Goal: Transaction & Acquisition: Book appointment/travel/reservation

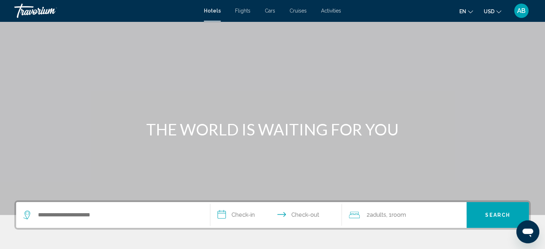
scroll to position [70, 0]
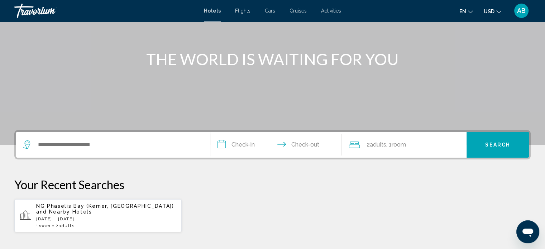
click at [132, 155] on div "Search widget" at bounding box center [112, 145] width 179 height 26
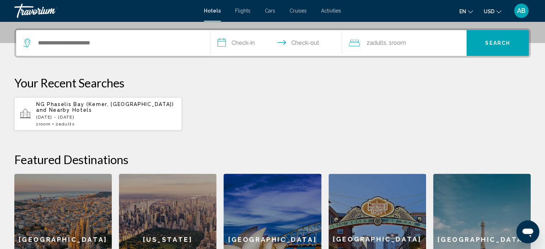
scroll to position [177, 0]
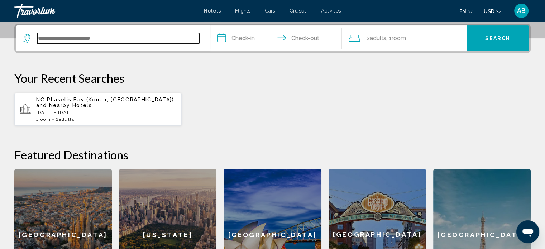
click at [66, 38] on input "Search widget" at bounding box center [118, 38] width 162 height 11
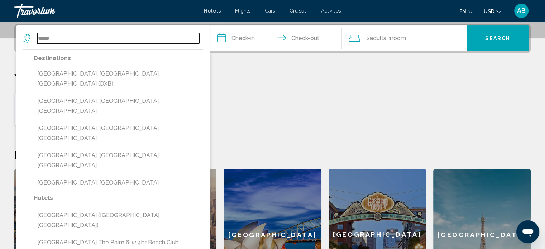
type input "*****"
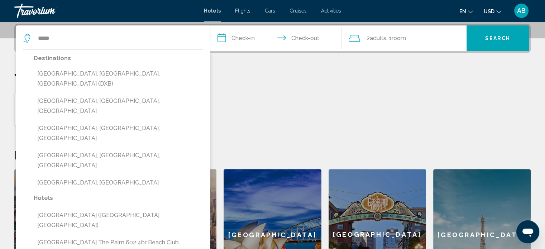
click at [260, 87] on div "Your Recent Searches [GEOGRAPHIC_DATA] ([GEOGRAPHIC_DATA], [GEOGRAPHIC_DATA]) a…" at bounding box center [272, 98] width 516 height 55
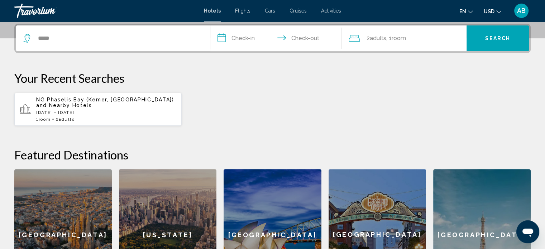
click at [109, 110] on p "[DATE] - [DATE]" at bounding box center [106, 112] width 140 height 5
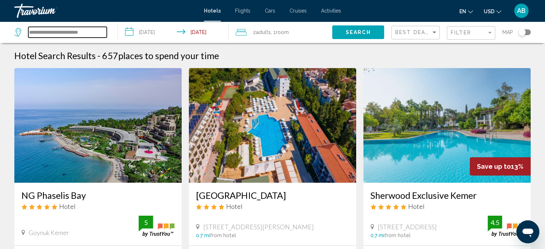
click at [57, 35] on input "**********" at bounding box center [67, 32] width 78 height 11
click at [47, 14] on div "Travorium" at bounding box center [50, 11] width 72 height 14
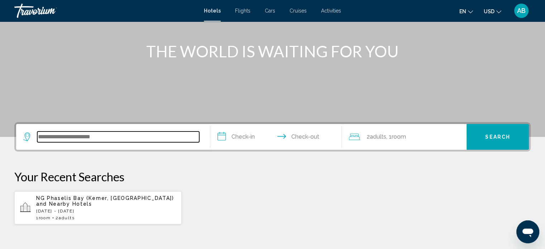
click at [79, 134] on input "Search widget" at bounding box center [118, 136] width 162 height 11
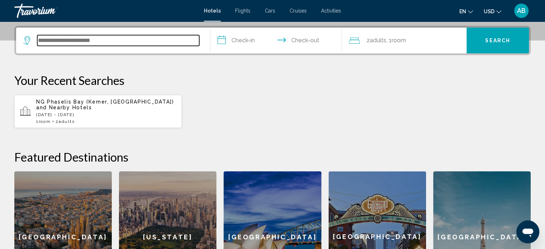
scroll to position [177, 0]
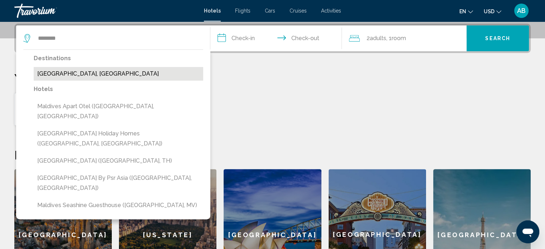
click at [66, 75] on button "[GEOGRAPHIC_DATA], [GEOGRAPHIC_DATA]" at bounding box center [118, 74] width 169 height 14
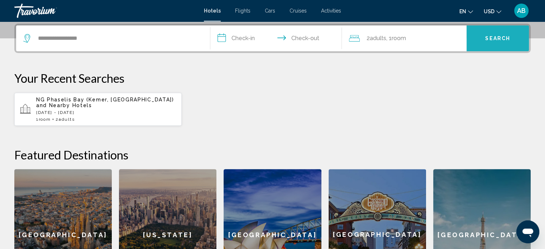
click at [505, 47] on button "Search" at bounding box center [497, 38] width 62 height 26
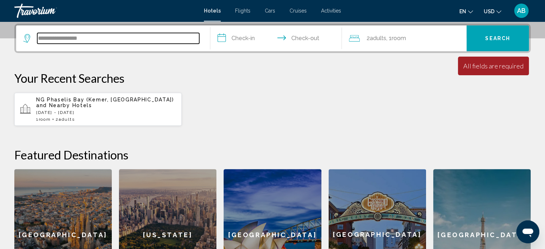
click at [115, 34] on input "**********" at bounding box center [118, 38] width 162 height 11
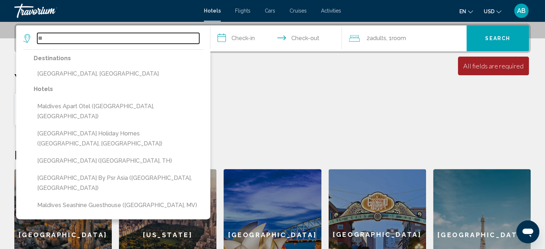
type input "*"
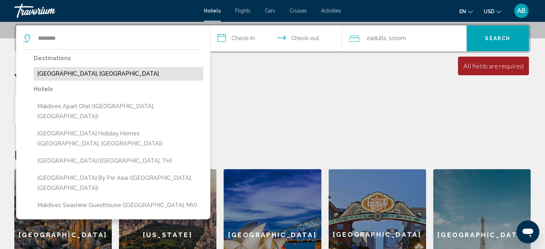
click at [71, 72] on button "[GEOGRAPHIC_DATA], [GEOGRAPHIC_DATA]" at bounding box center [118, 74] width 169 height 14
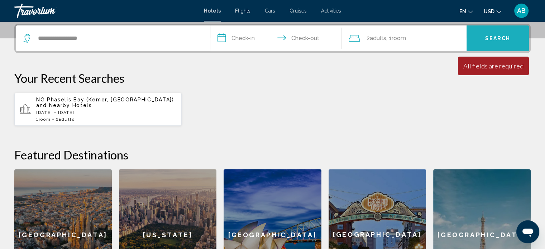
click at [499, 37] on span "Search" at bounding box center [497, 39] width 25 height 6
click at [493, 39] on span "Search" at bounding box center [497, 39] width 25 height 6
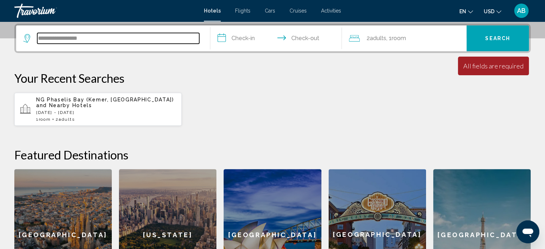
click at [115, 41] on input "**********" at bounding box center [118, 38] width 162 height 11
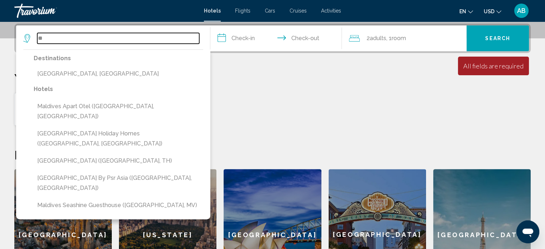
type input "*"
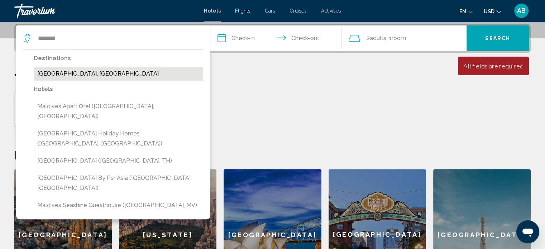
click at [87, 69] on button "[GEOGRAPHIC_DATA], [GEOGRAPHIC_DATA]" at bounding box center [118, 74] width 169 height 14
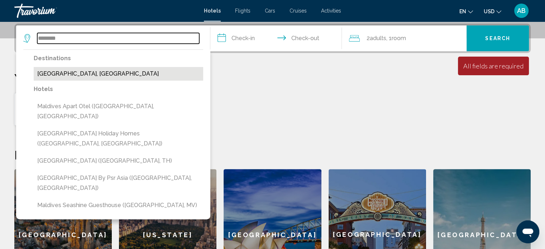
type input "**********"
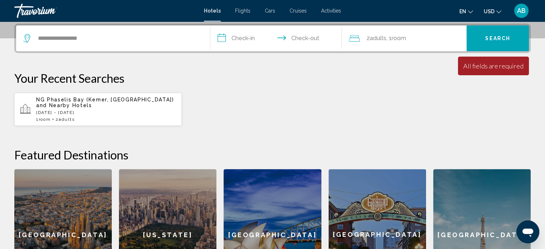
click at [252, 33] on input "**********" at bounding box center [277, 39] width 135 height 28
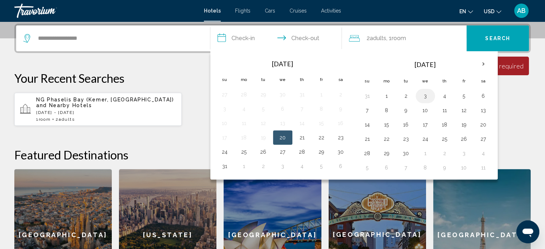
click at [420, 96] on button "3" at bounding box center [424, 96] width 11 height 10
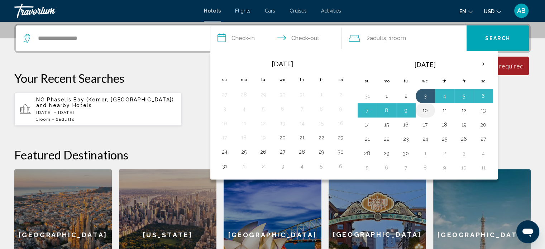
click at [423, 109] on button "10" at bounding box center [424, 110] width 11 height 10
type input "**********"
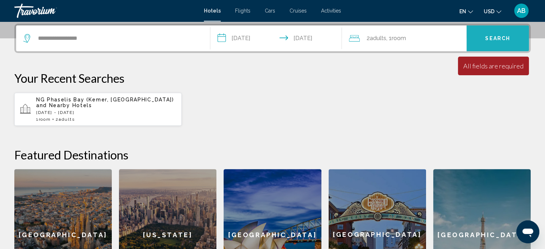
click at [483, 35] on button "Search" at bounding box center [497, 38] width 62 height 26
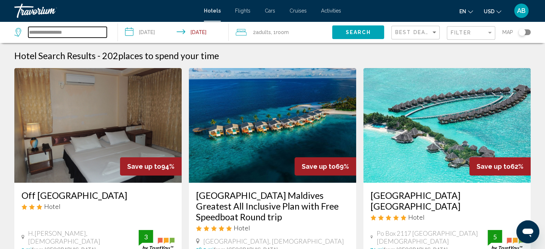
click at [83, 37] on input "**********" at bounding box center [67, 32] width 78 height 11
click at [420, 34] on span "Best Deals" at bounding box center [414, 32] width 38 height 6
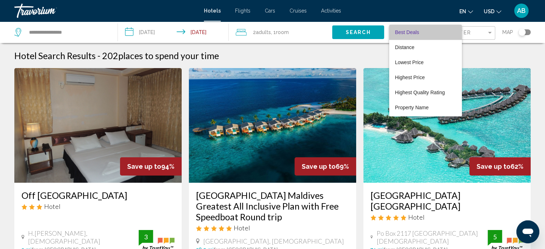
click at [420, 34] on span "Best Deals" at bounding box center [425, 32] width 61 height 15
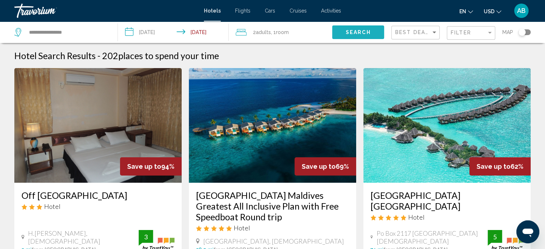
click at [360, 34] on span "Search" at bounding box center [358, 33] width 25 height 6
click at [404, 34] on span "Best Deals" at bounding box center [414, 32] width 38 height 6
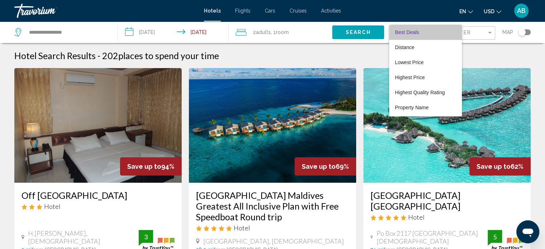
click at [404, 34] on span "Best Deals" at bounding box center [407, 32] width 24 height 6
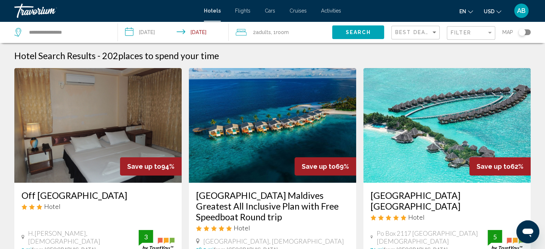
click at [467, 28] on div "Filter" at bounding box center [472, 33] width 42 height 13
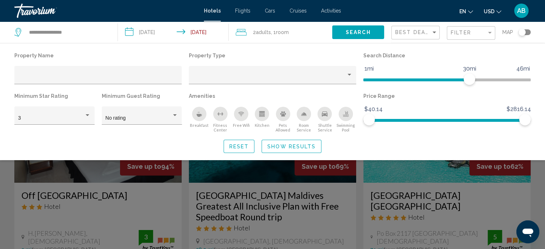
drag, startPoint x: 467, startPoint y: 28, endPoint x: 462, endPoint y: 35, distance: 9.0
click at [462, 35] on div "Filter" at bounding box center [472, 33] width 42 height 13
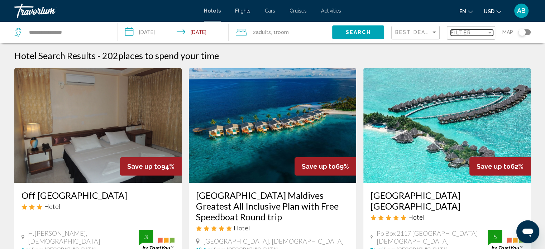
click at [462, 35] on span "Filter" at bounding box center [461, 33] width 20 height 6
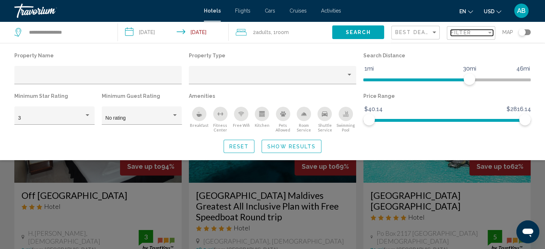
click at [462, 35] on span "Filter" at bounding box center [461, 33] width 20 height 6
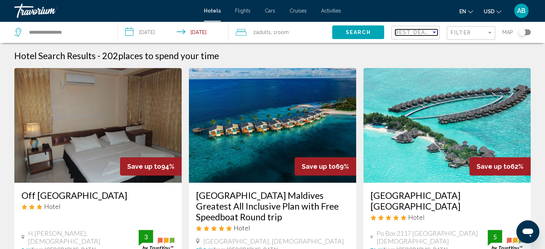
click at [420, 33] on span "Best Deals" at bounding box center [414, 32] width 38 height 6
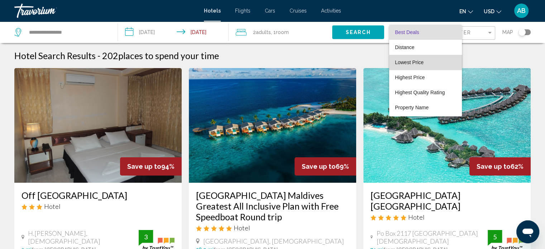
click at [416, 62] on span "Lowest Price" at bounding box center [409, 62] width 29 height 6
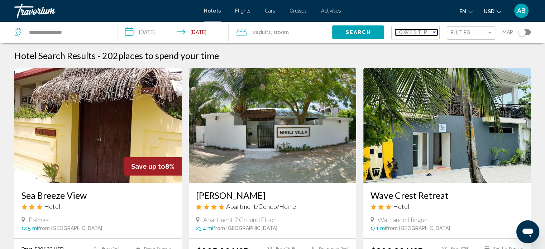
click at [415, 32] on span "Lowest Price" at bounding box center [418, 32] width 46 height 6
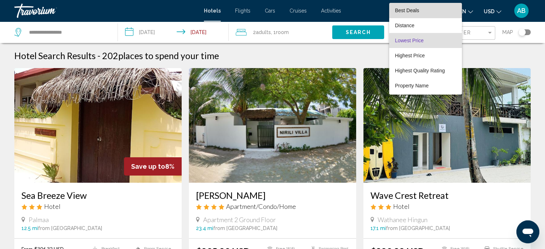
click at [404, 10] on span "Best Deals" at bounding box center [407, 11] width 24 height 6
